Goal: Transaction & Acquisition: Purchase product/service

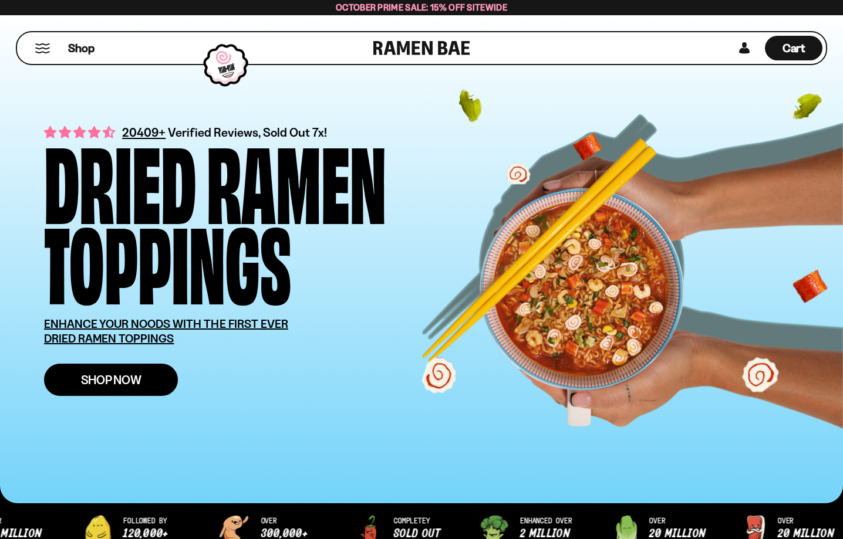
click at [149, 379] on link "Shop Now" at bounding box center [111, 380] width 134 height 32
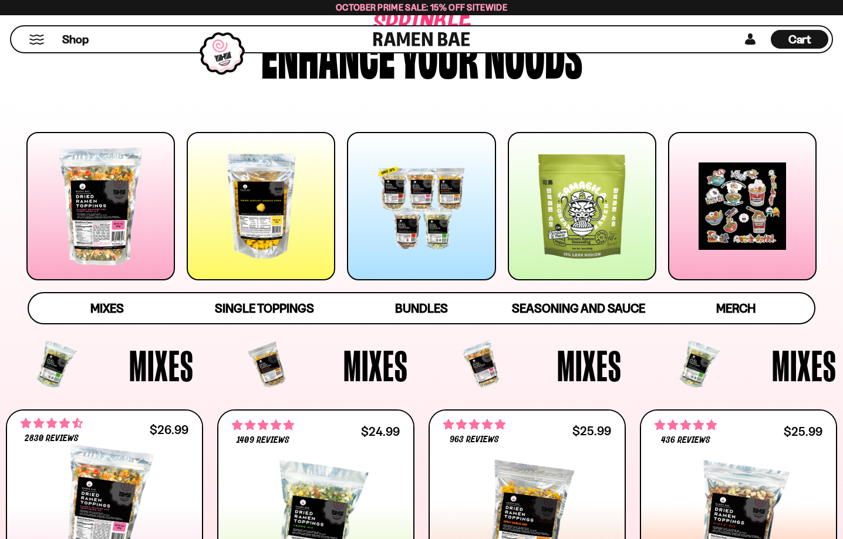
scroll to position [107, 0]
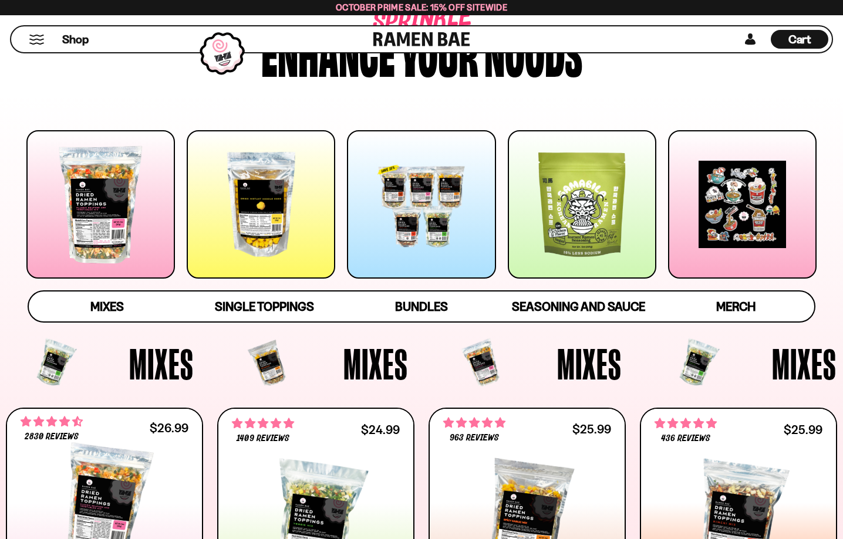
click at [104, 218] on div at bounding box center [100, 204] width 148 height 148
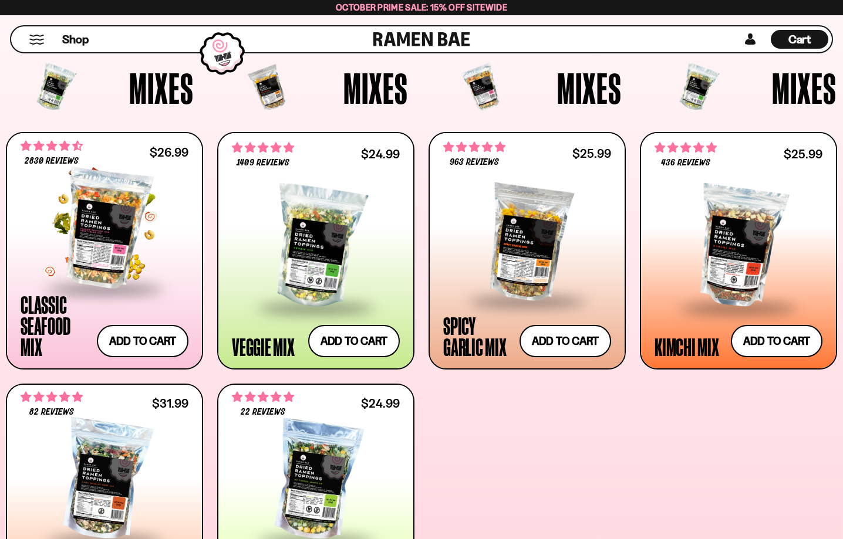
scroll to position [365, 0]
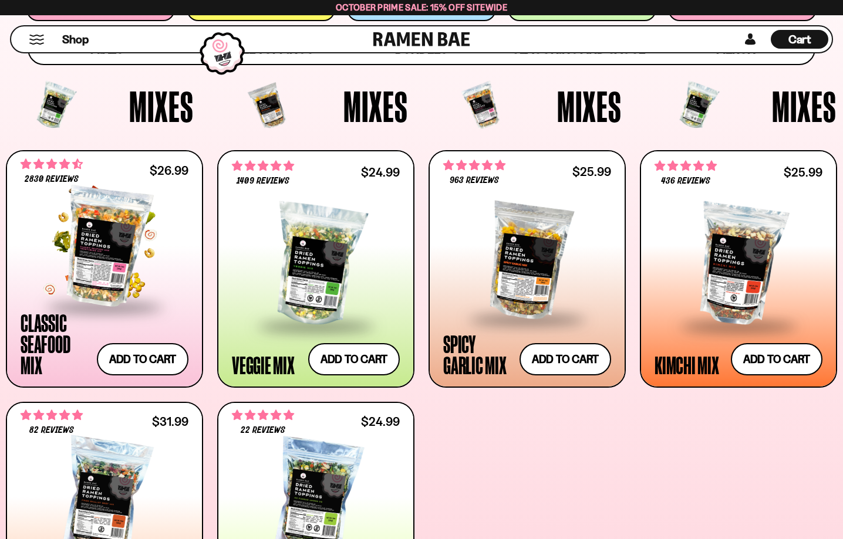
click at [95, 309] on span at bounding box center [104, 308] width 143 height 41
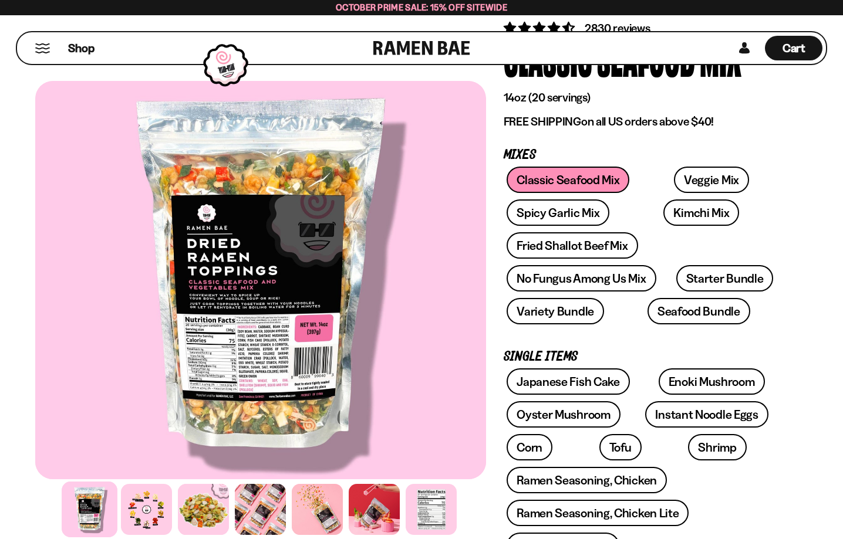
scroll to position [108, 0]
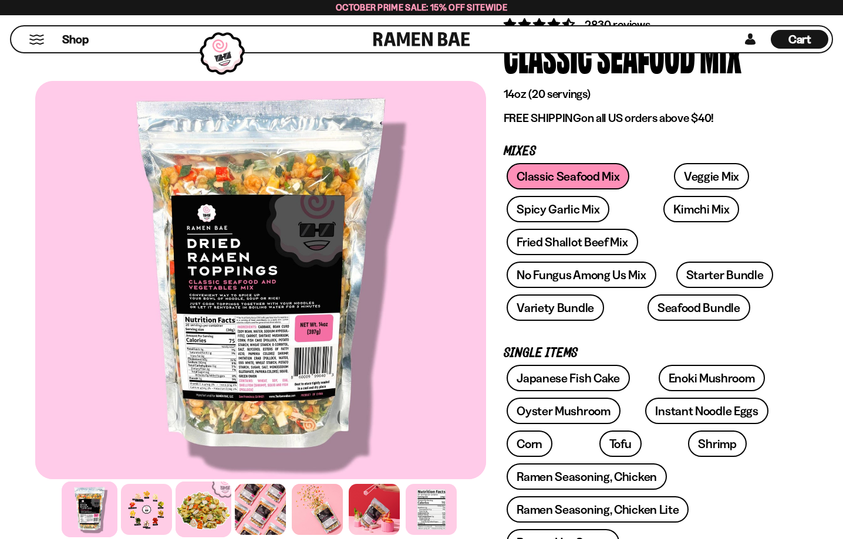
click at [198, 508] on div at bounding box center [203, 510] width 56 height 56
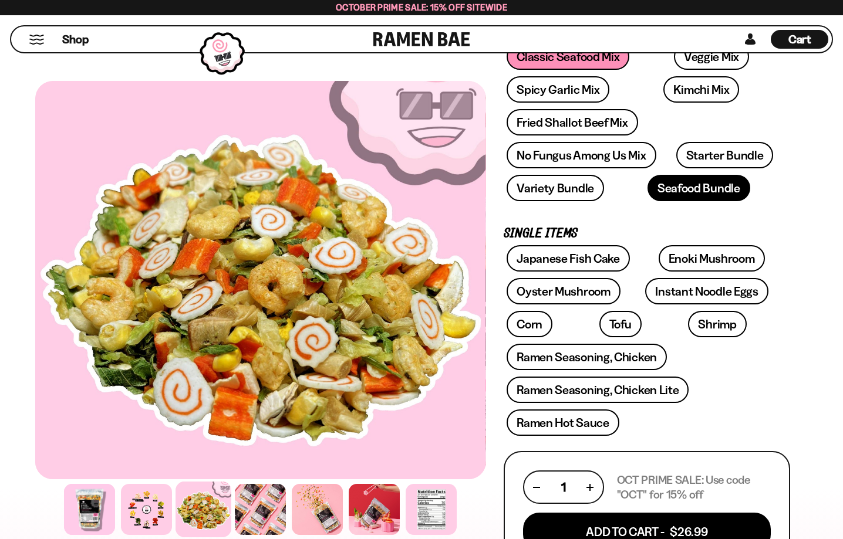
scroll to position [231, 0]
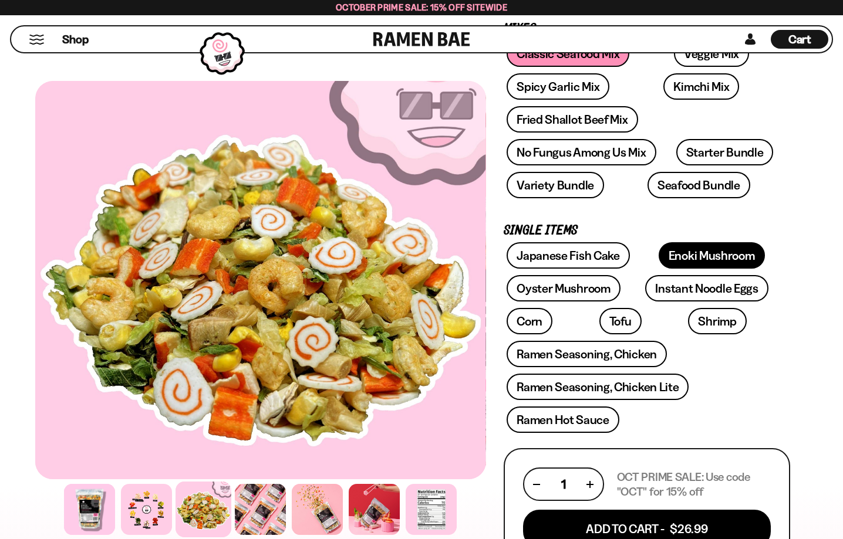
click at [660, 259] on link "Enoki Mushroom" at bounding box center [711, 255] width 106 height 26
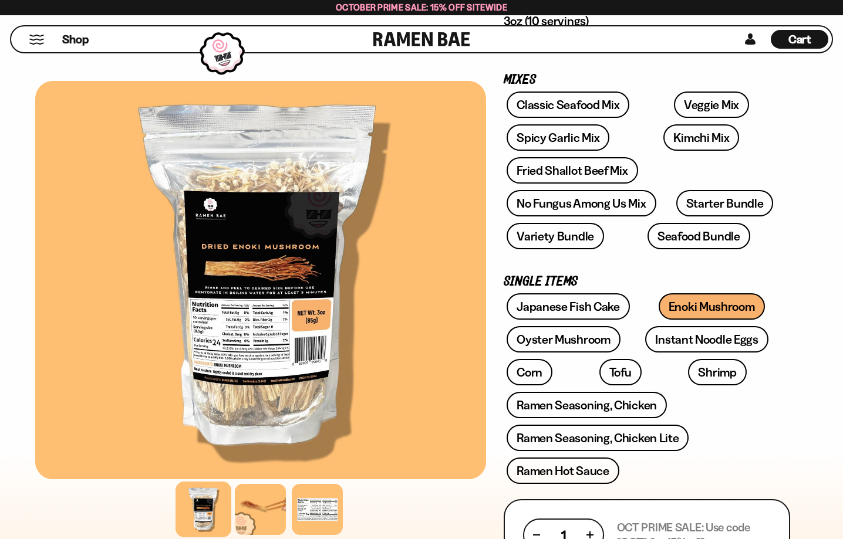
scroll to position [185, 0]
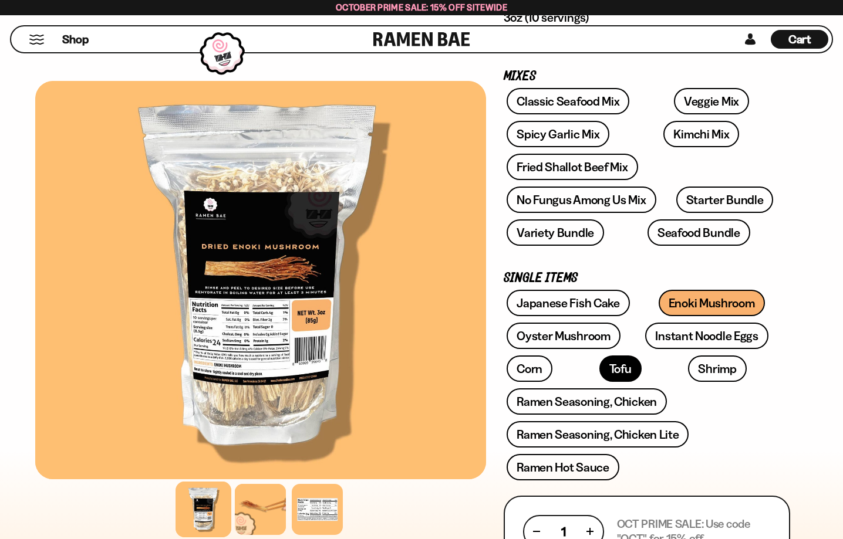
click at [599, 374] on link "Tofu" at bounding box center [620, 369] width 42 height 26
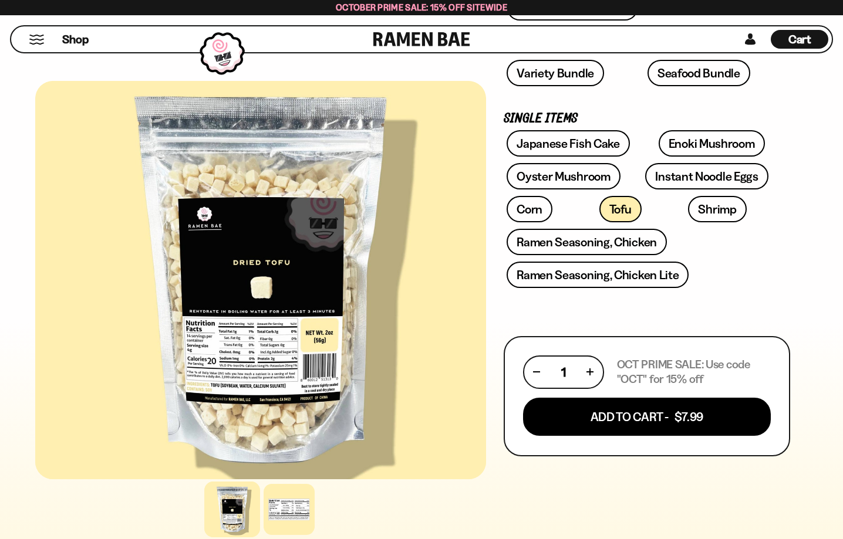
scroll to position [343, 0]
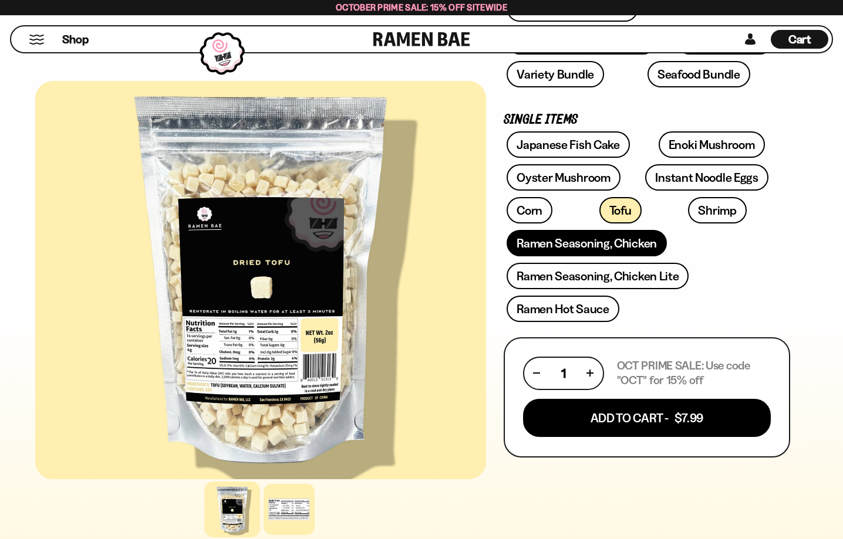
click at [627, 241] on link "Ramen Seasoning, Chicken" at bounding box center [586, 243] width 160 height 26
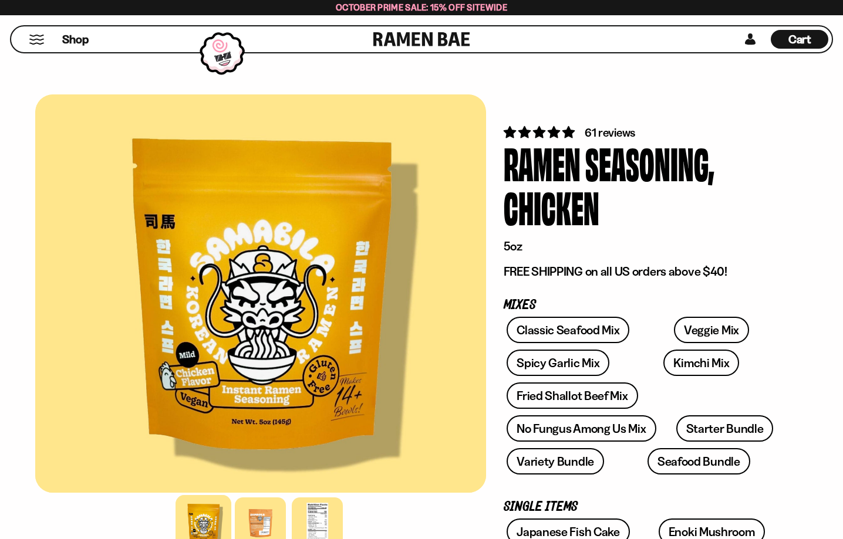
scroll to position [323, 0]
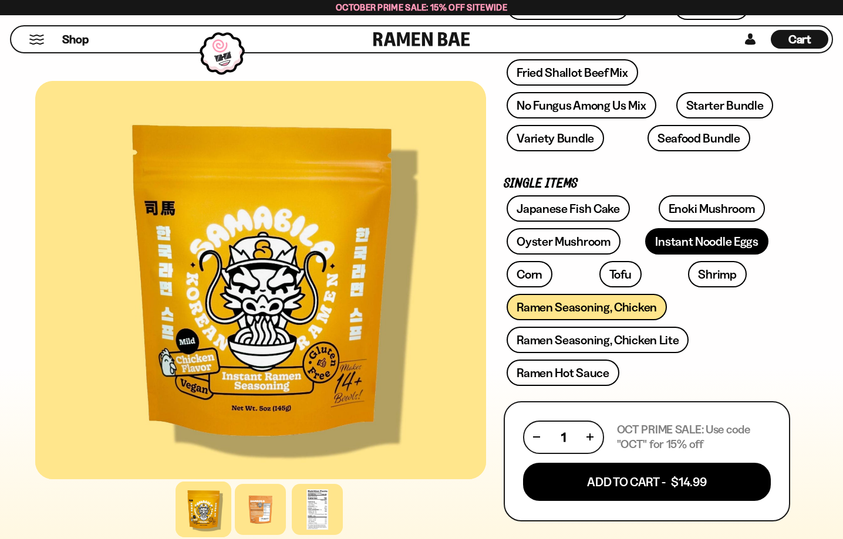
click at [671, 246] on link "Instant Noodle Eggs" at bounding box center [706, 241] width 123 height 26
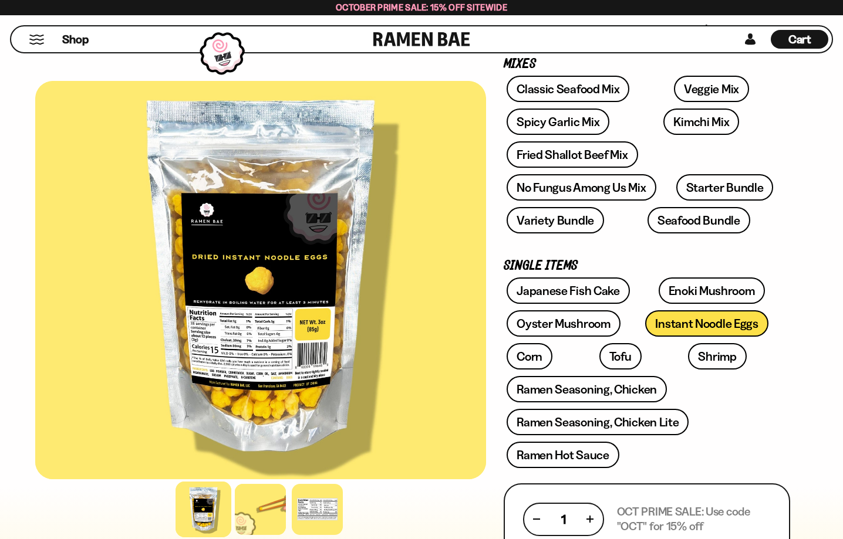
scroll to position [198, 0]
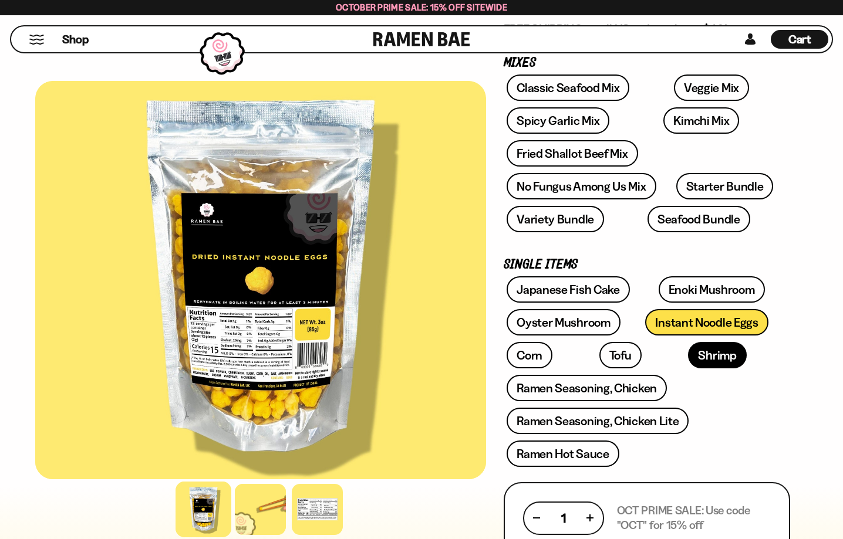
click at [688, 353] on link "Shrimp" at bounding box center [717, 355] width 58 height 26
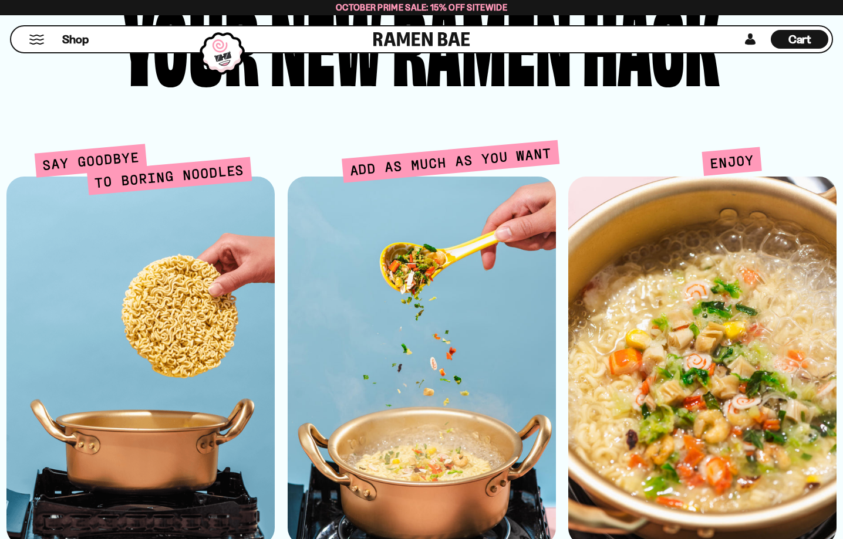
scroll to position [2757, 0]
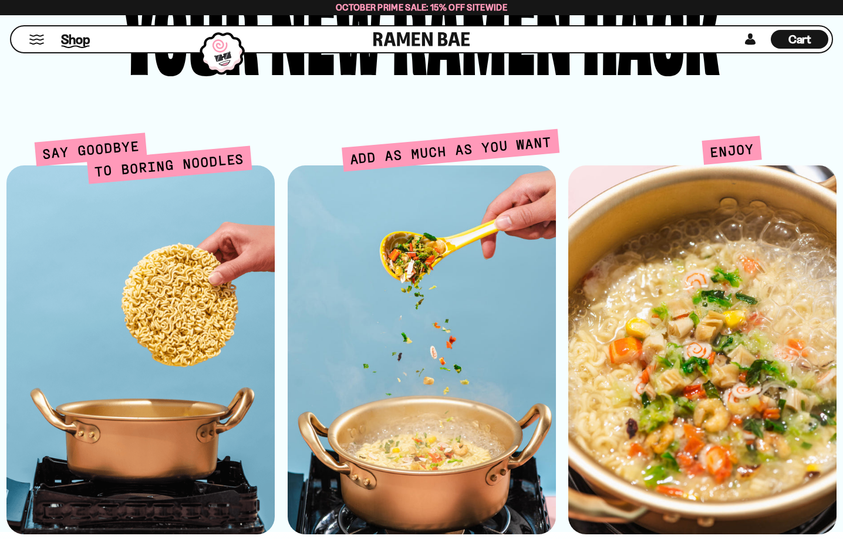
click at [75, 30] on link "Shop" at bounding box center [75, 39] width 29 height 21
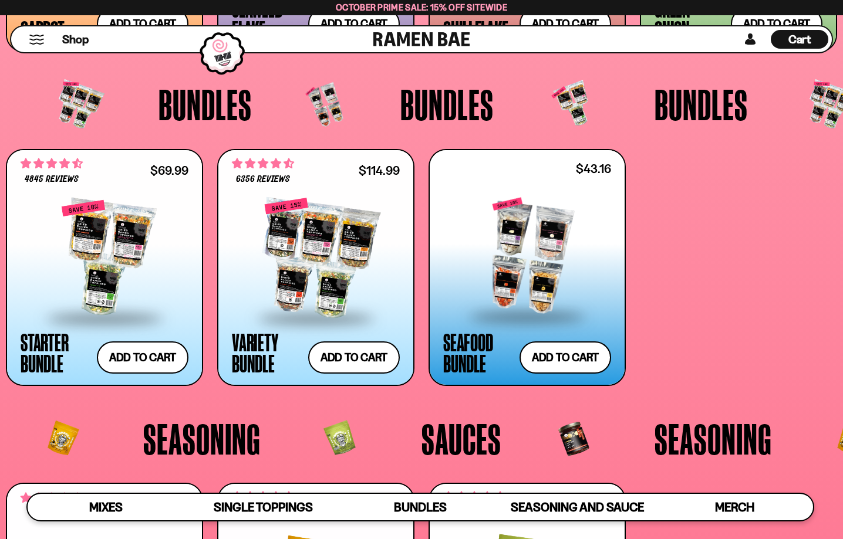
scroll to position [2295, 0]
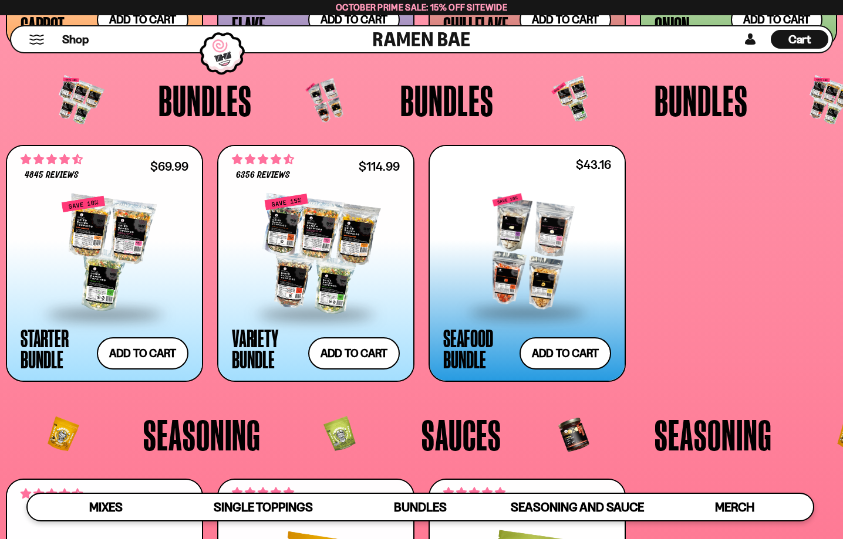
click at [516, 287] on div at bounding box center [527, 252] width 168 height 117
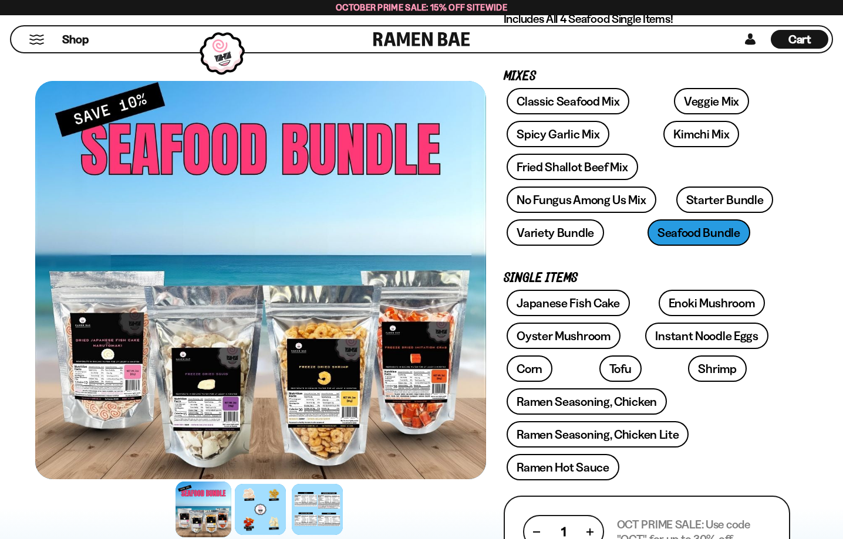
scroll to position [167, 0]
click at [264, 513] on div at bounding box center [260, 510] width 56 height 56
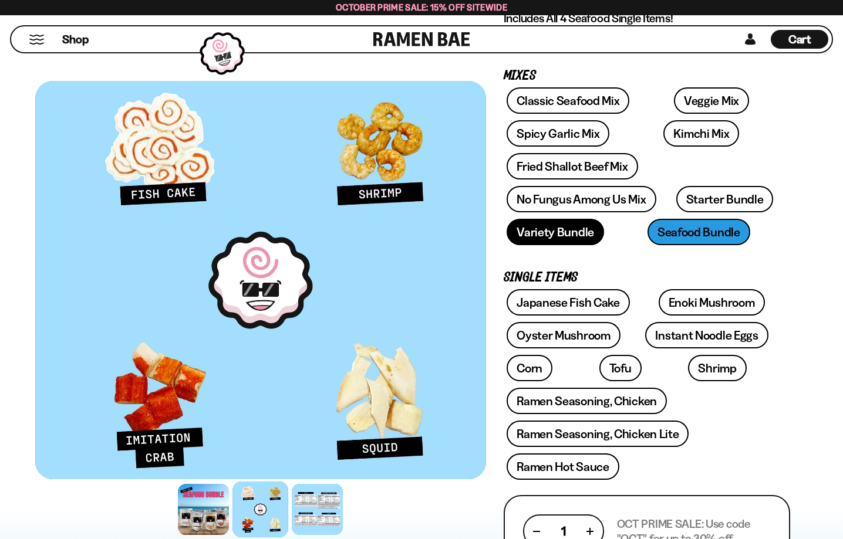
click at [536, 237] on link "Variety Bundle" at bounding box center [554, 232] width 97 height 26
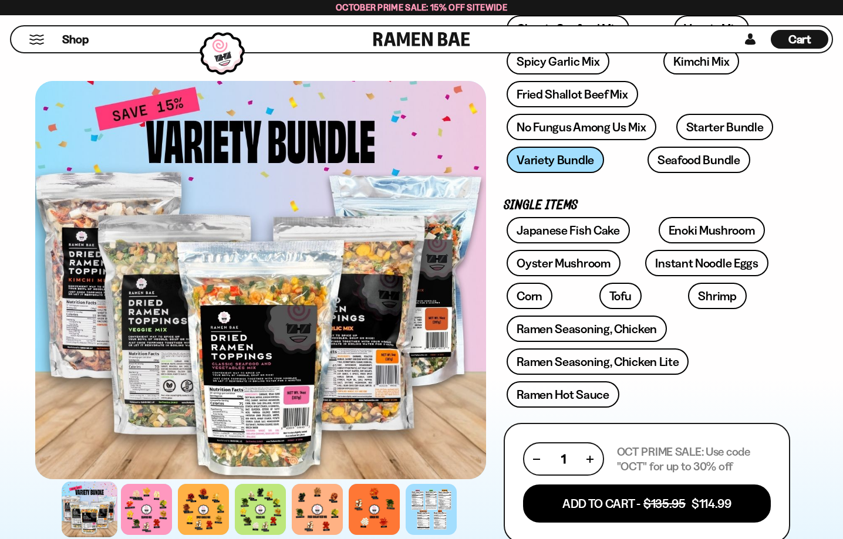
scroll to position [255, 0]
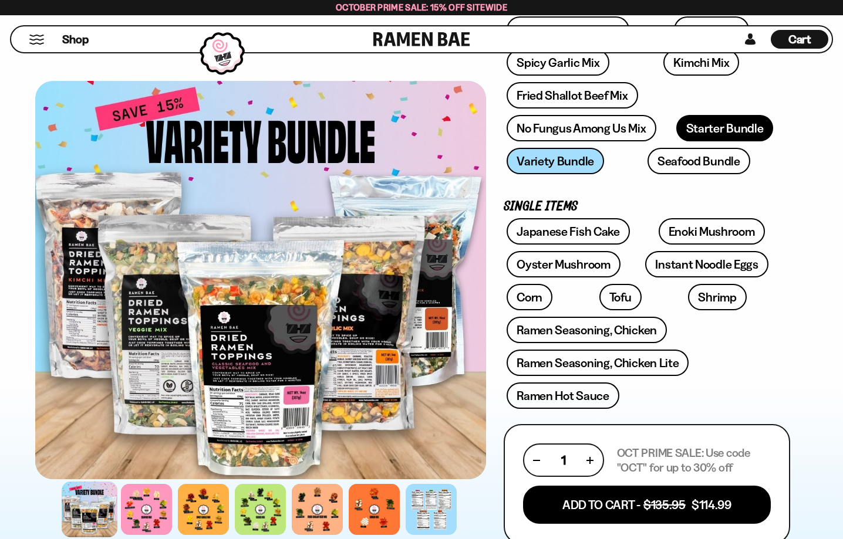
click at [720, 134] on link "Starter Bundle" at bounding box center [724, 128] width 97 height 26
